Goal: Task Accomplishment & Management: Use online tool/utility

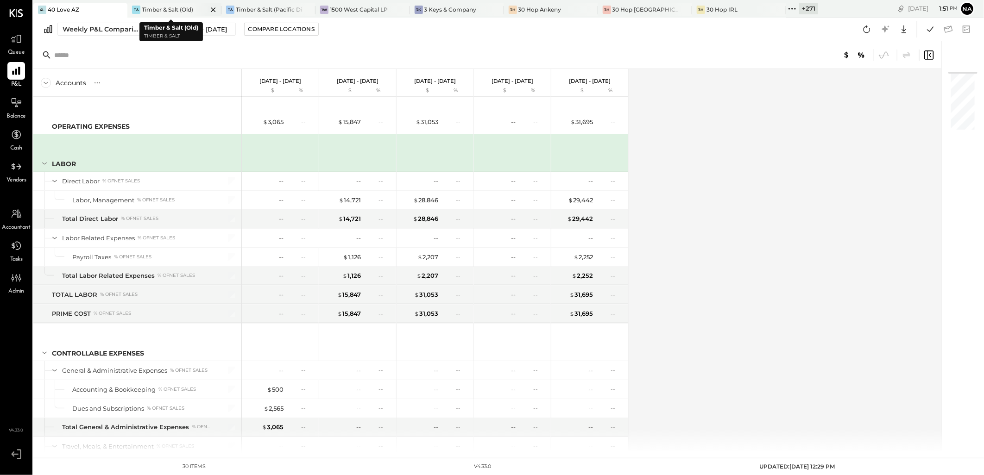
click at [208, 9] on icon at bounding box center [214, 9] width 12 height 11
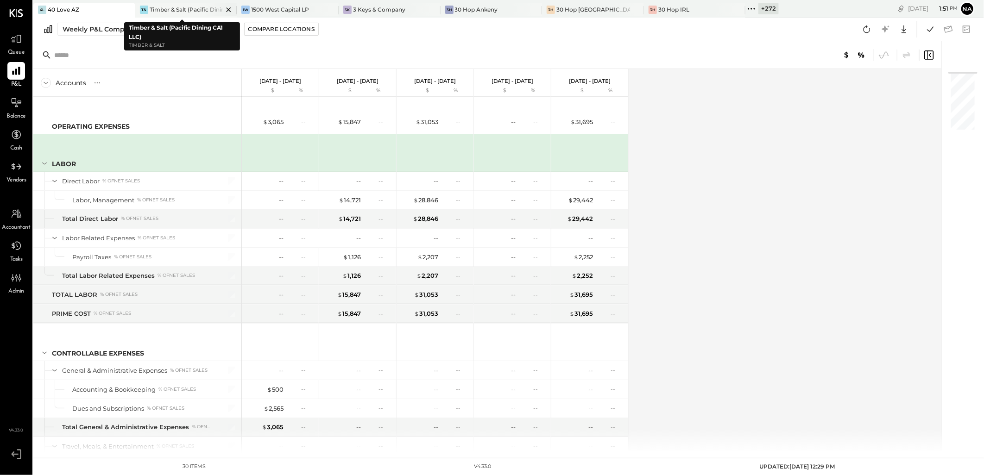
click at [223, 11] on icon at bounding box center [229, 9] width 12 height 11
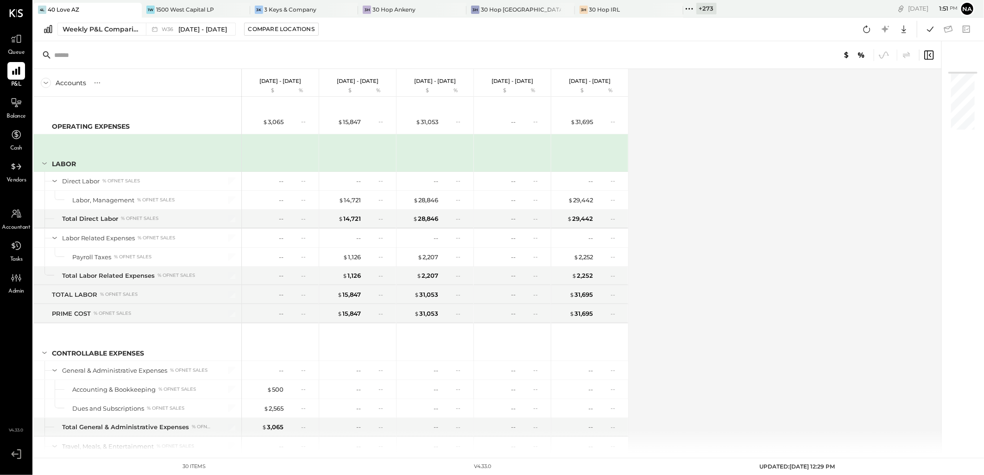
click at [221, 11] on div at bounding box center [234, 9] width 32 height 13
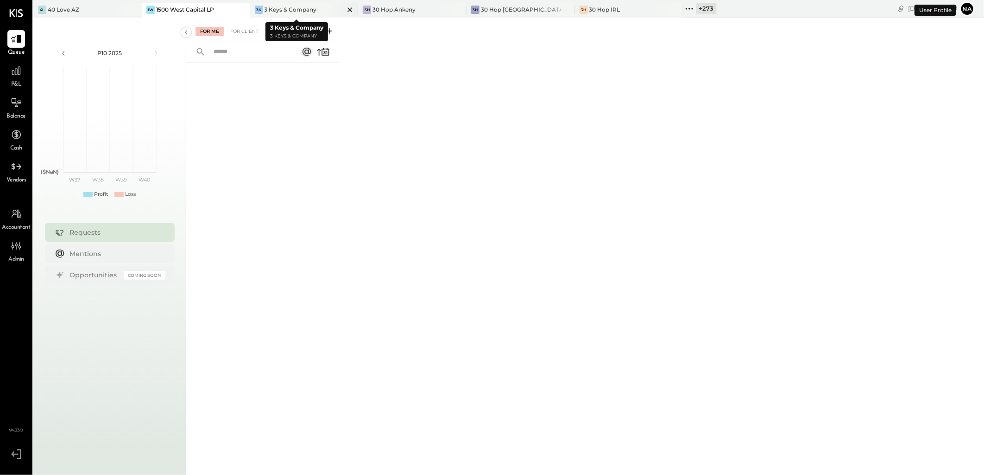
click at [348, 8] on icon at bounding box center [350, 9] width 5 height 5
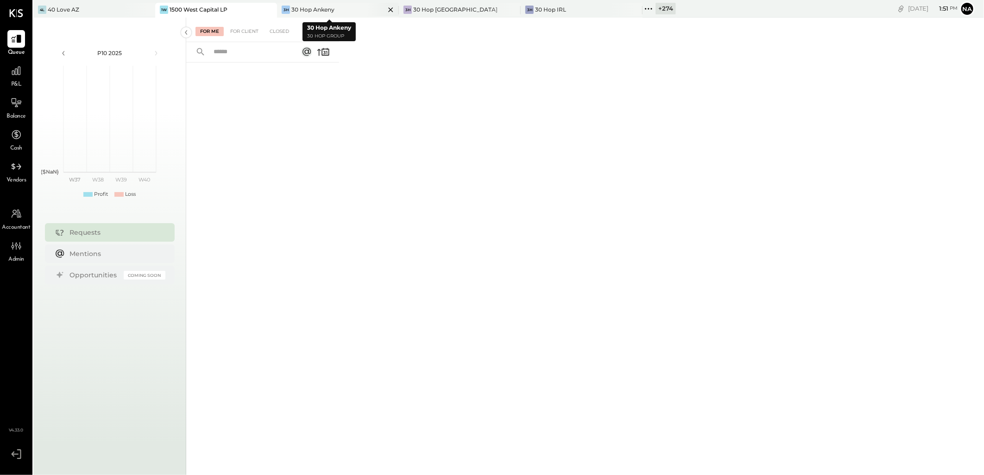
click at [385, 8] on icon at bounding box center [391, 9] width 12 height 11
click at [399, 9] on icon at bounding box center [401, 9] width 12 height 11
click at [315, 6] on div "+ 277" at bounding box center [306, 9] width 20 height 12
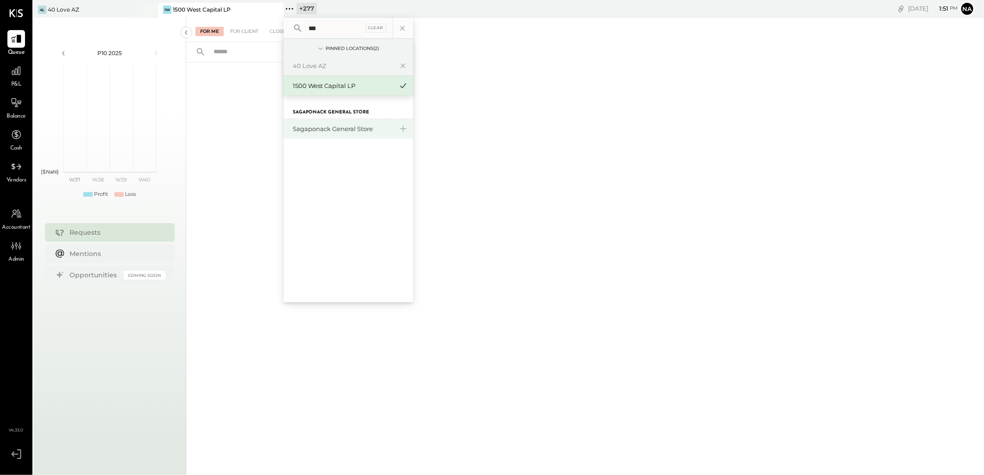
type input "***"
click at [340, 125] on div "Sagaponack General Store" at bounding box center [343, 129] width 100 height 9
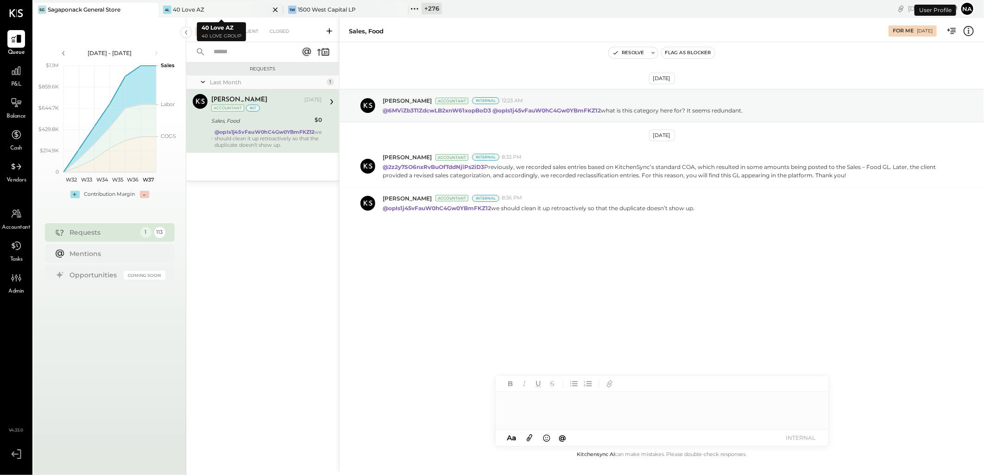
click at [274, 8] on icon at bounding box center [275, 9] width 5 height 5
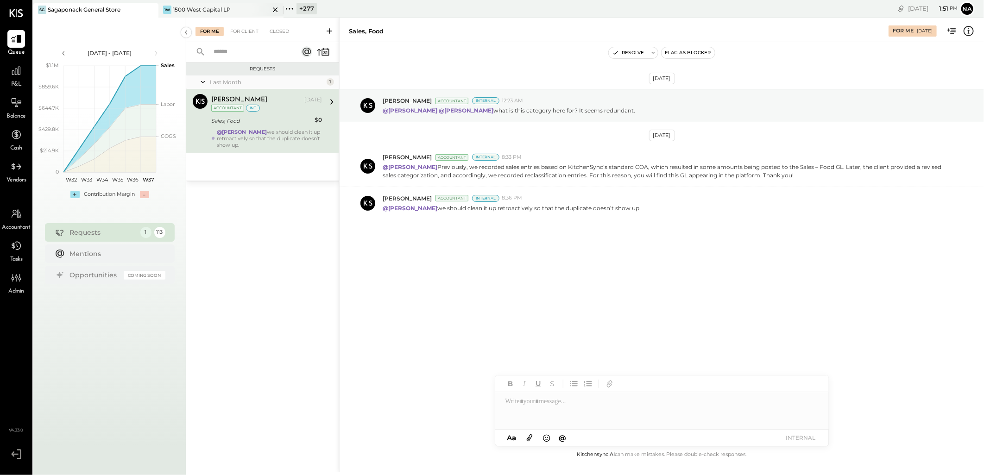
click at [277, 7] on icon at bounding box center [275, 9] width 5 height 5
click at [22, 69] on icon at bounding box center [16, 71] width 12 height 12
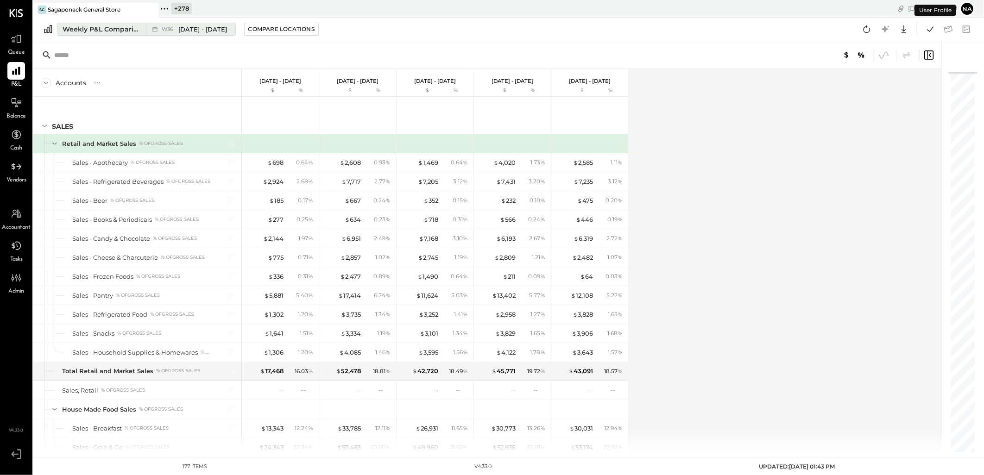
click at [119, 30] on div "Weekly P&L Comparison" at bounding box center [102, 29] width 78 height 9
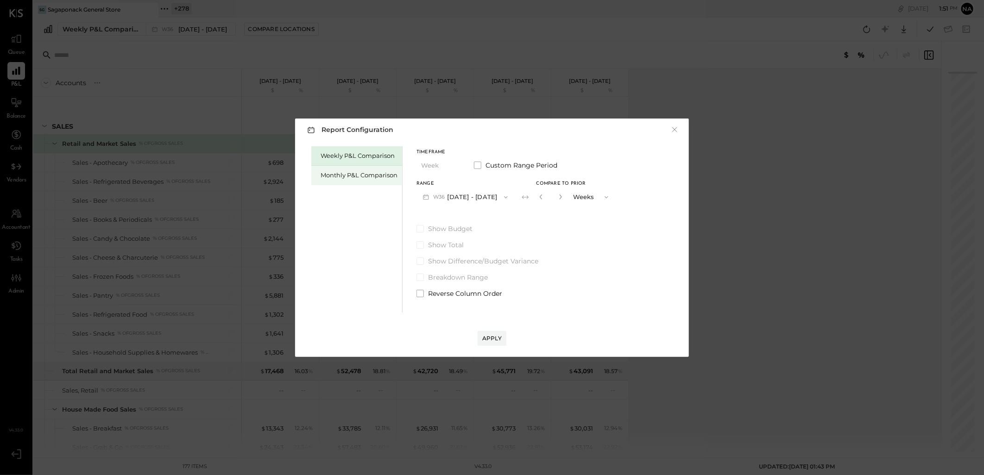
click at [371, 177] on div "Monthly P&L Comparison" at bounding box center [359, 175] width 77 height 9
click at [497, 336] on div "Apply" at bounding box center [491, 338] width 19 height 8
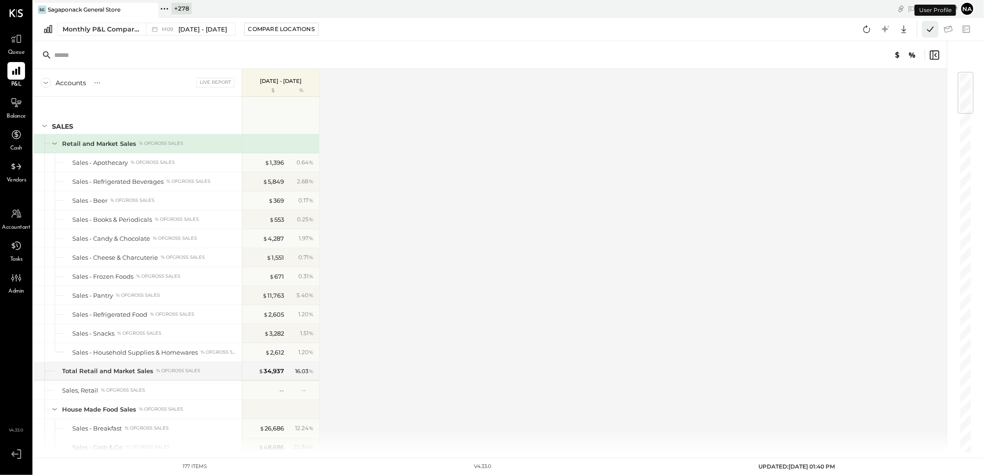
click at [930, 30] on icon at bounding box center [930, 29] width 12 height 12
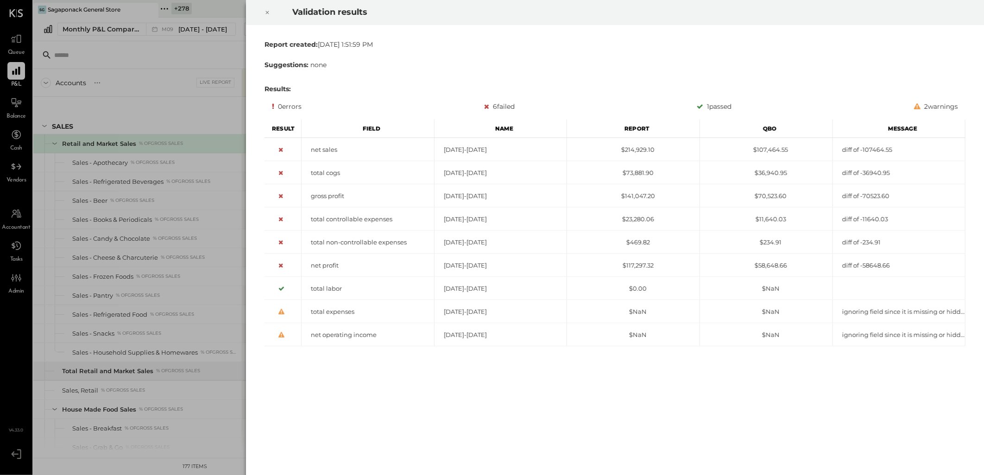
click at [271, 14] on div at bounding box center [267, 13] width 20 height 26
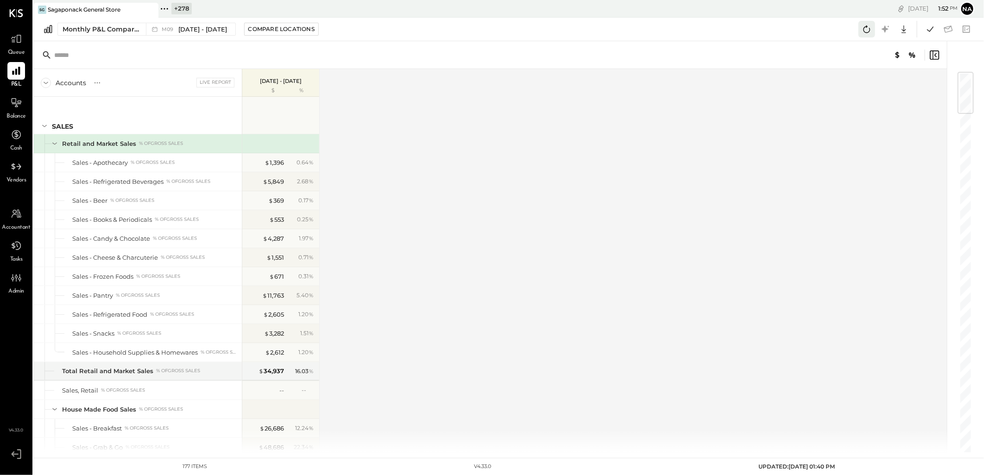
click at [864, 25] on icon at bounding box center [867, 29] width 12 height 12
click at [926, 31] on icon at bounding box center [930, 29] width 12 height 12
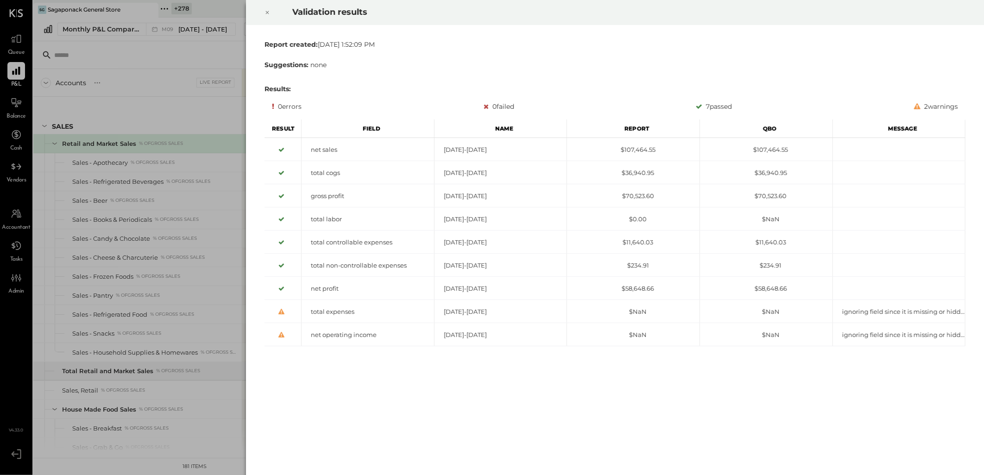
click at [271, 13] on div at bounding box center [267, 13] width 20 height 26
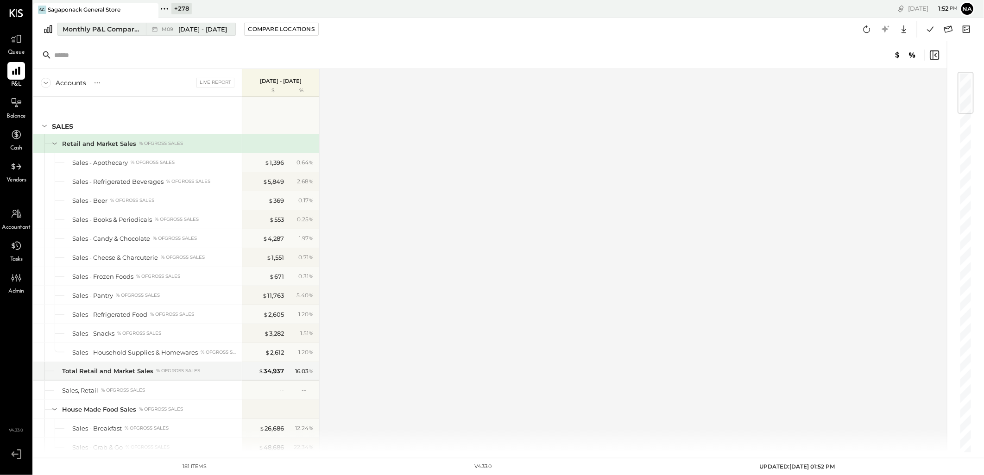
click at [123, 31] on div "Monthly P&L Comparison" at bounding box center [102, 29] width 78 height 9
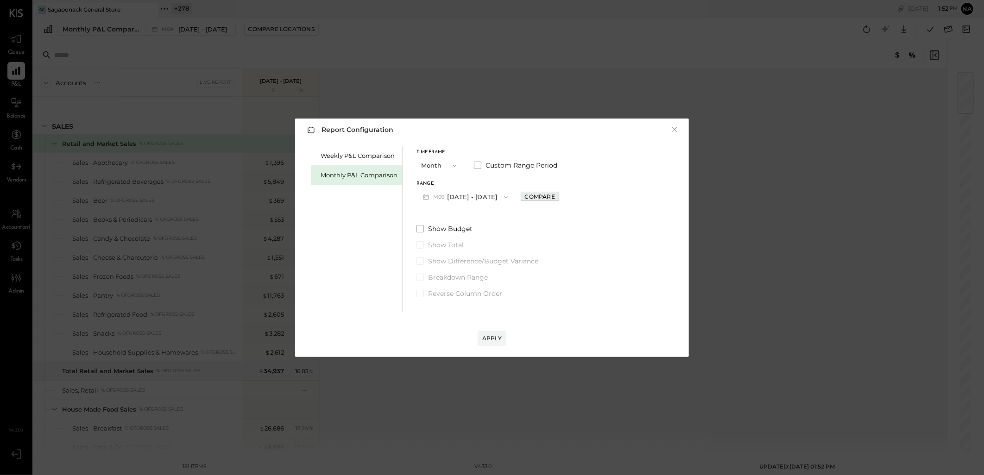
click at [525, 193] on div "Compare" at bounding box center [540, 197] width 30 height 8
click at [558, 195] on icon "button" at bounding box center [561, 197] width 6 height 6
click at [558, 196] on icon "button" at bounding box center [561, 197] width 6 height 6
type input "*"
click at [493, 340] on div "Apply" at bounding box center [491, 338] width 19 height 8
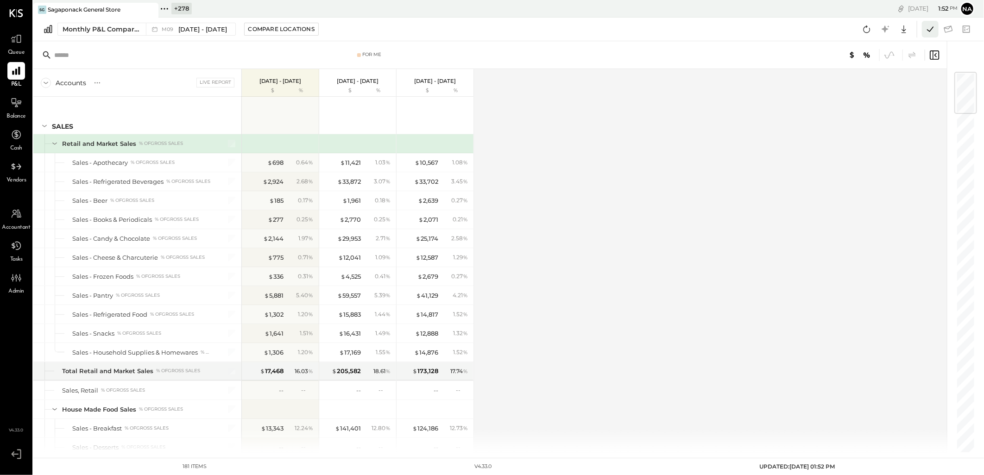
click at [929, 34] on icon at bounding box center [930, 29] width 12 height 12
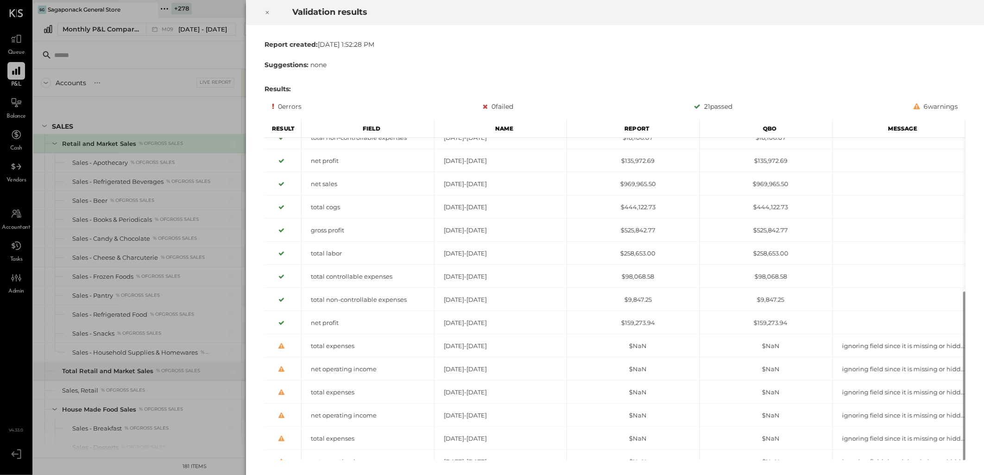
click at [265, 12] on icon at bounding box center [268, 12] width 6 height 11
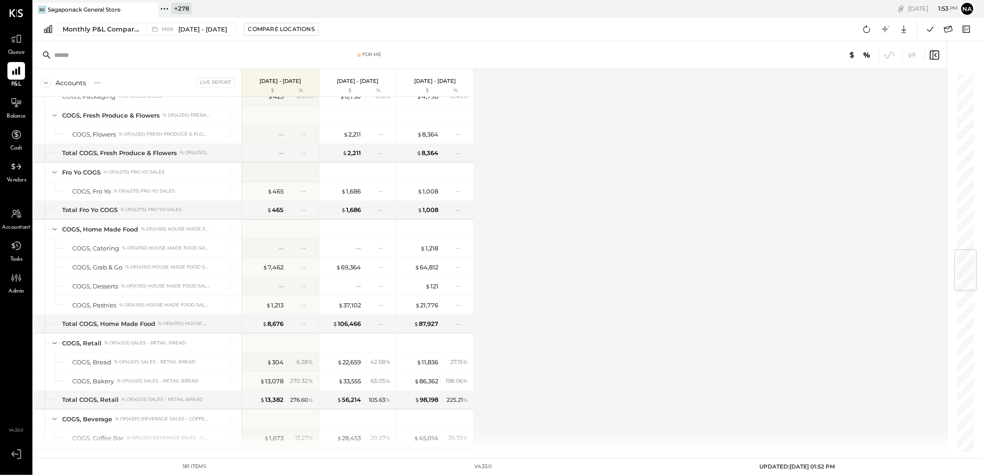
scroll to position [1493, 0]
